Goal: Task Accomplishment & Management: Use online tool/utility

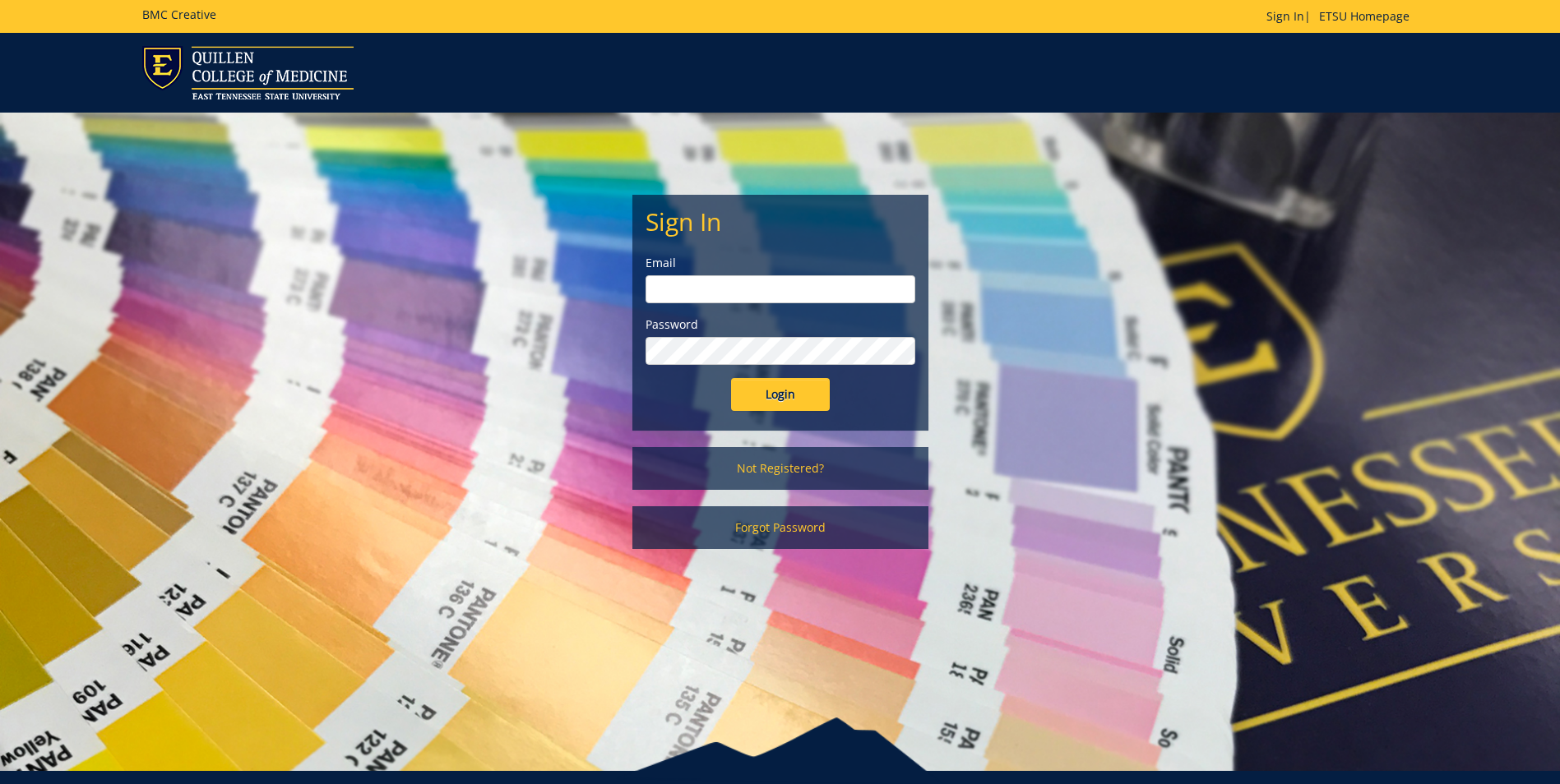
type input "[EMAIL_ADDRESS][DOMAIN_NAME]"
click at [787, 400] on input "Login" at bounding box center [781, 394] width 99 height 33
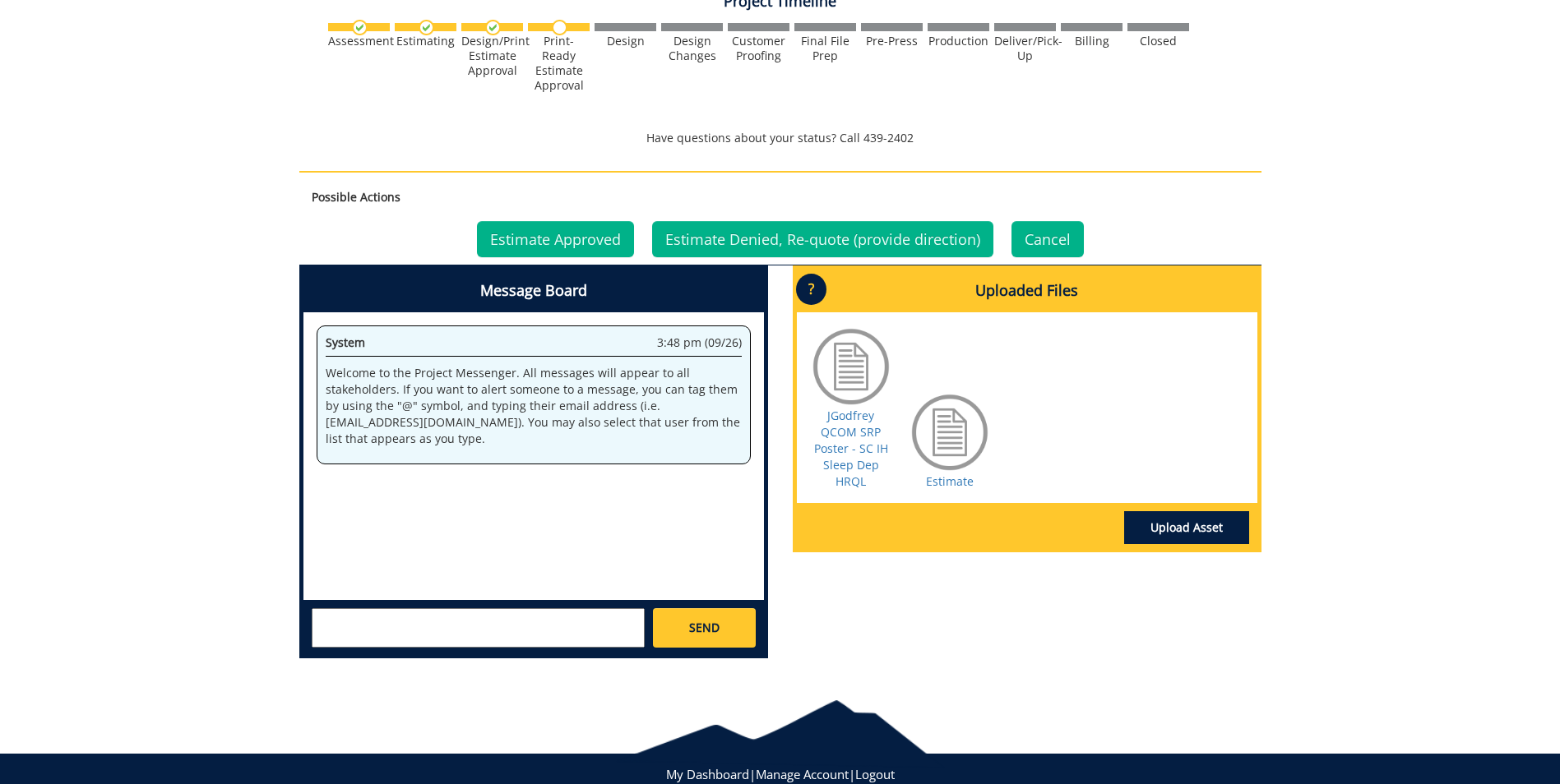
scroll to position [658, 0]
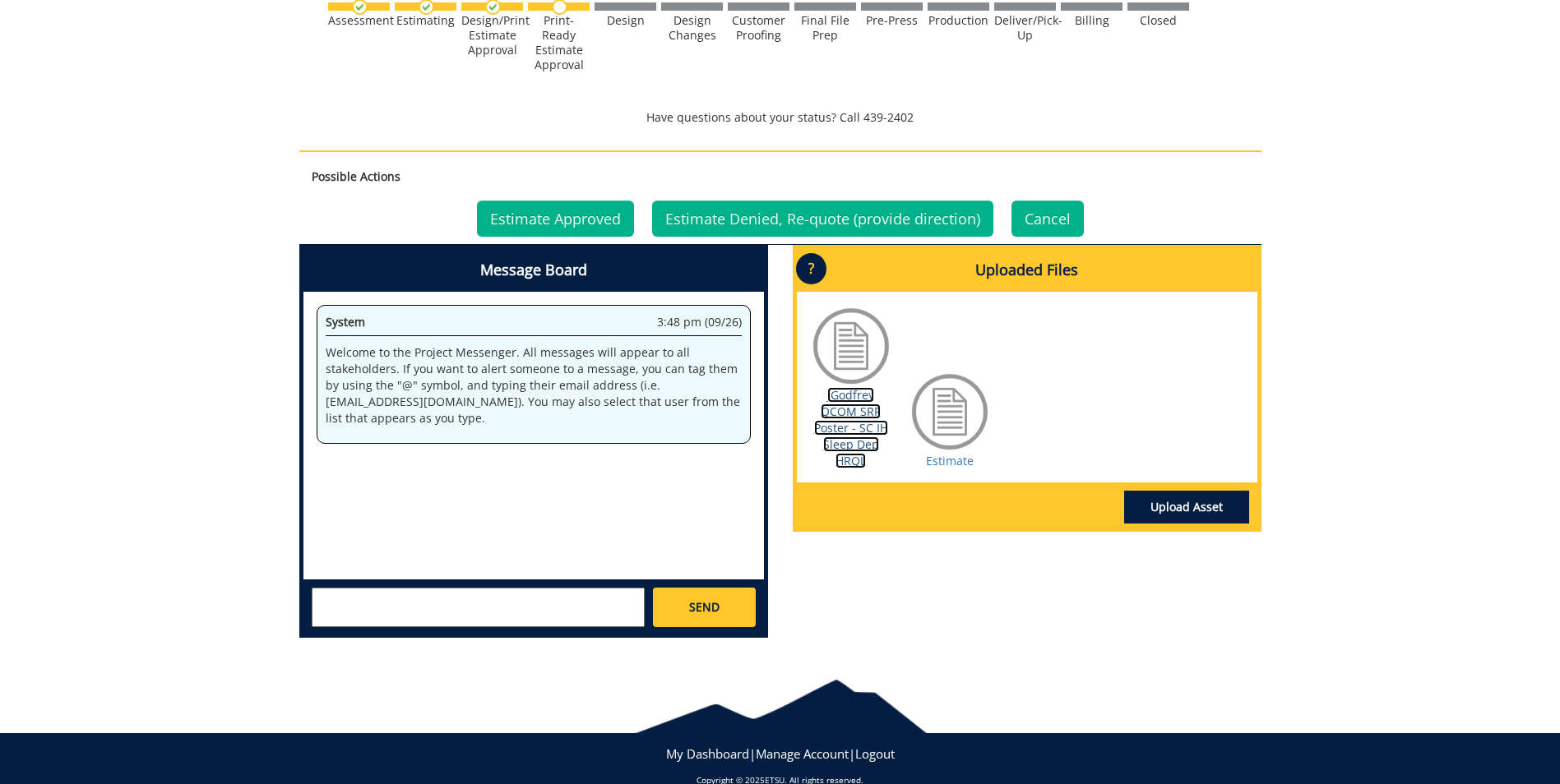
click at [853, 411] on link "JGodfrey QCOM SRP Poster - SC IH Sleep Dep HRQL" at bounding box center [851, 428] width 74 height 81
click at [951, 462] on link "Estimate" at bounding box center [950, 461] width 48 height 16
